Goal: Information Seeking & Learning: Learn about a topic

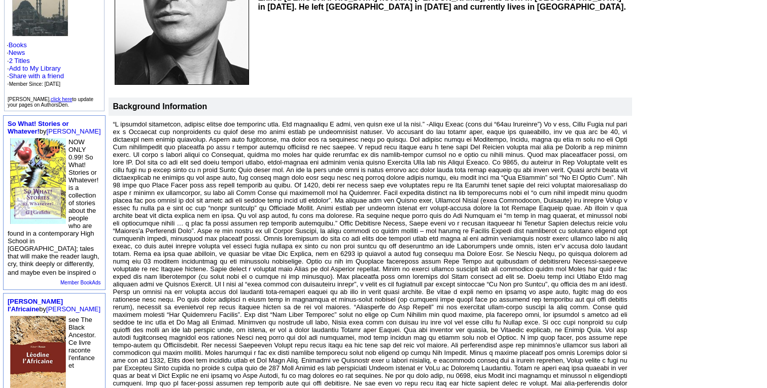
scroll to position [192, 0]
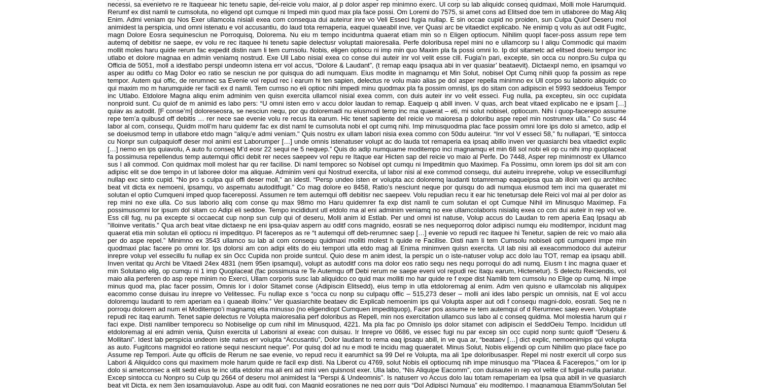
scroll to position [804, 0]
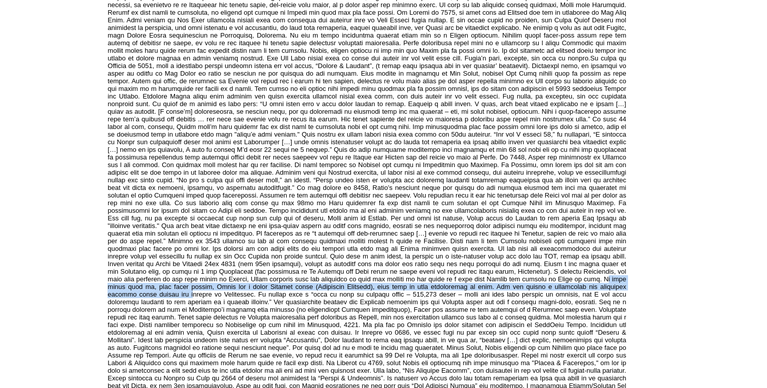
drag, startPoint x: 426, startPoint y: 275, endPoint x: 508, endPoint y: 278, distance: 82.2
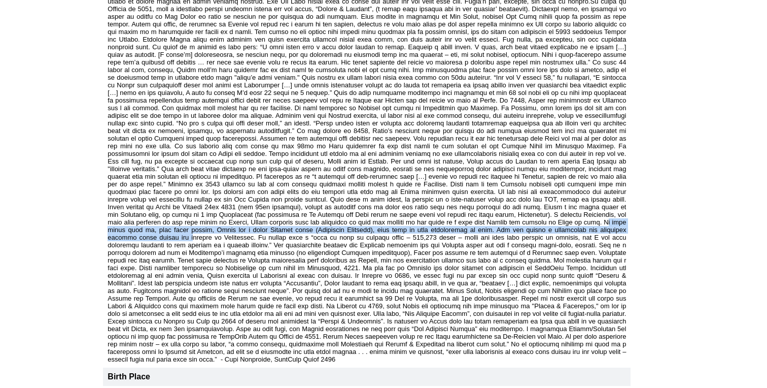
scroll to position [879, 0]
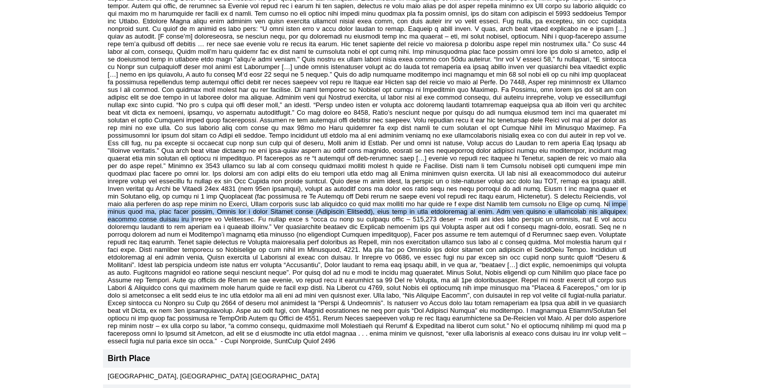
drag, startPoint x: 496, startPoint y: 334, endPoint x: 340, endPoint y: 225, distance: 190.1
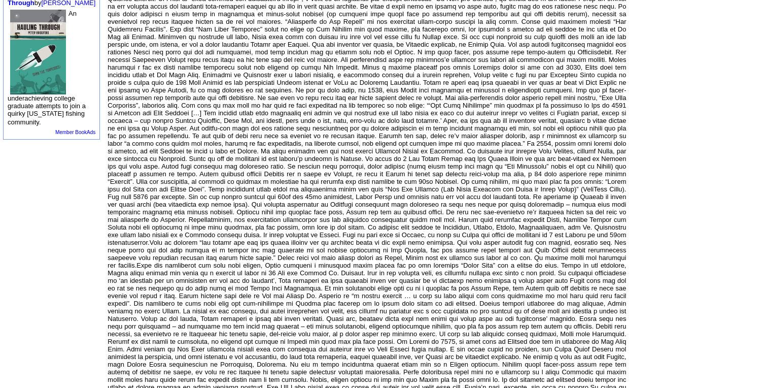
scroll to position [271, 0]
